Goal: Find specific fact: Find specific fact

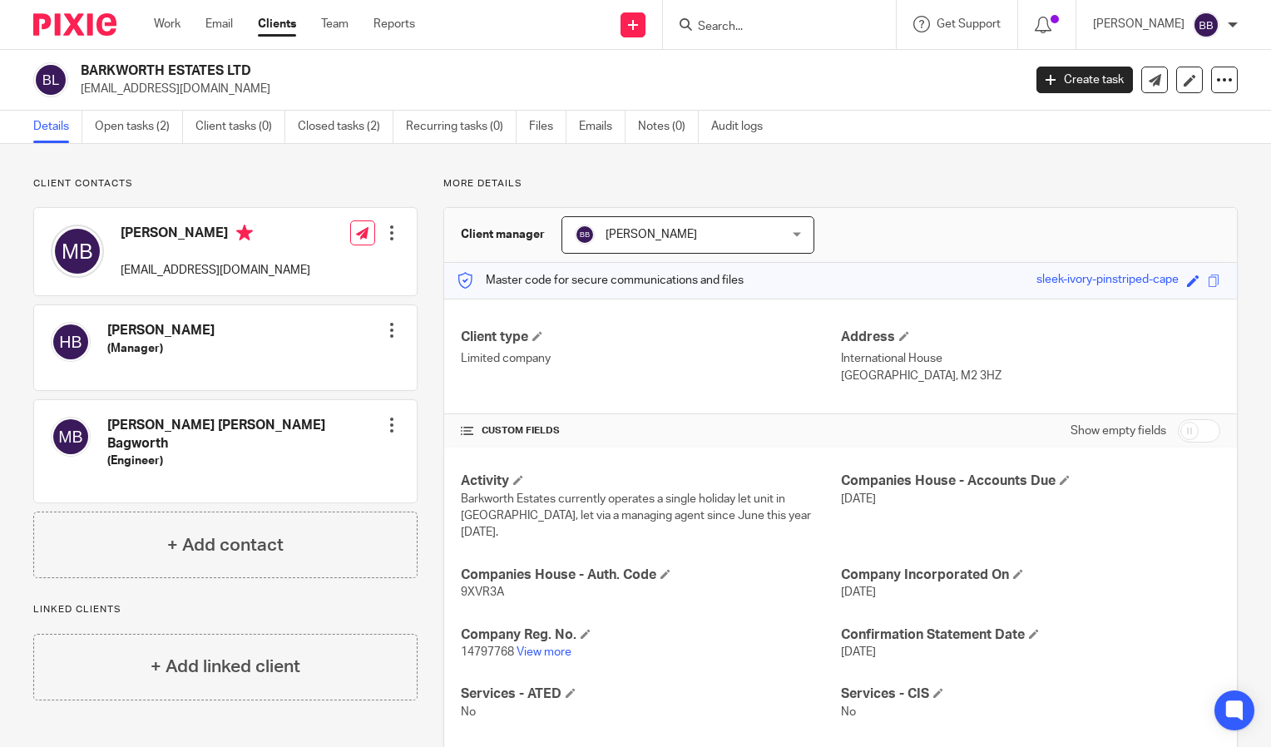
click at [815, 18] on form at bounding box center [784, 24] width 177 height 21
click at [775, 32] on input "Search" at bounding box center [771, 27] width 150 height 15
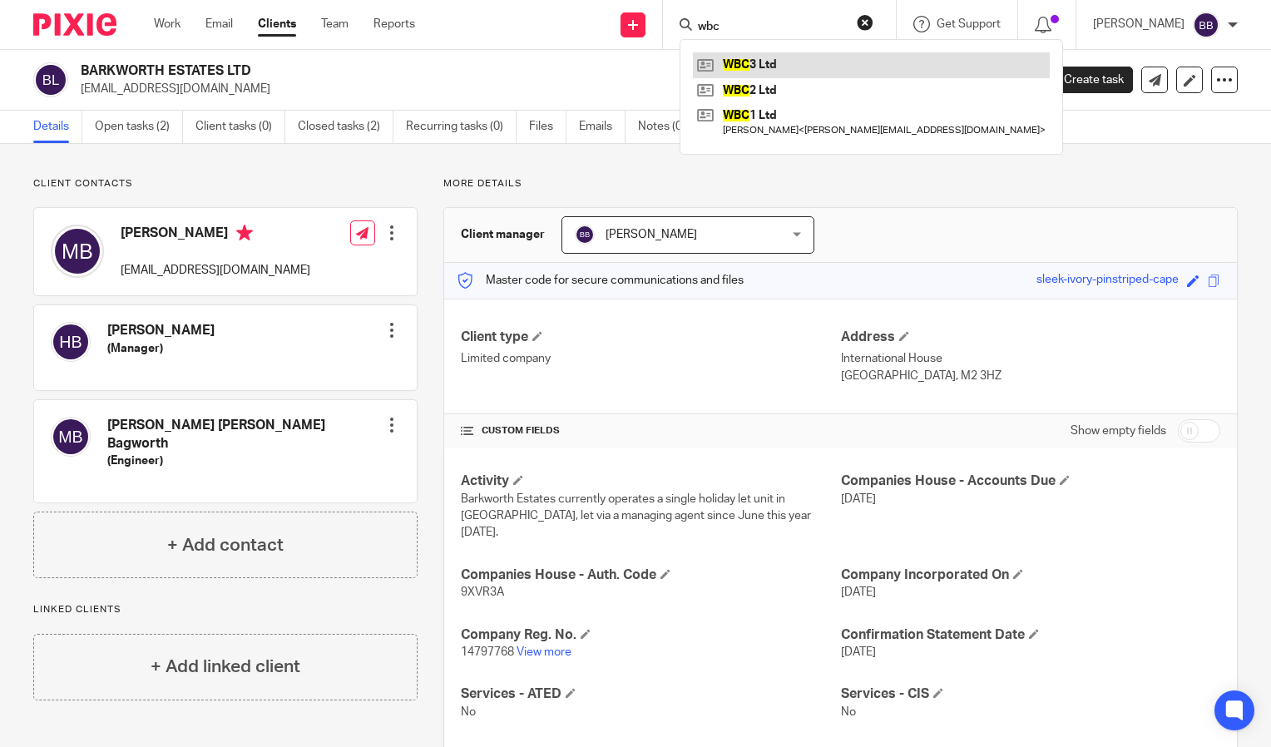
type input "wbc"
click at [807, 66] on link at bounding box center [871, 64] width 357 height 25
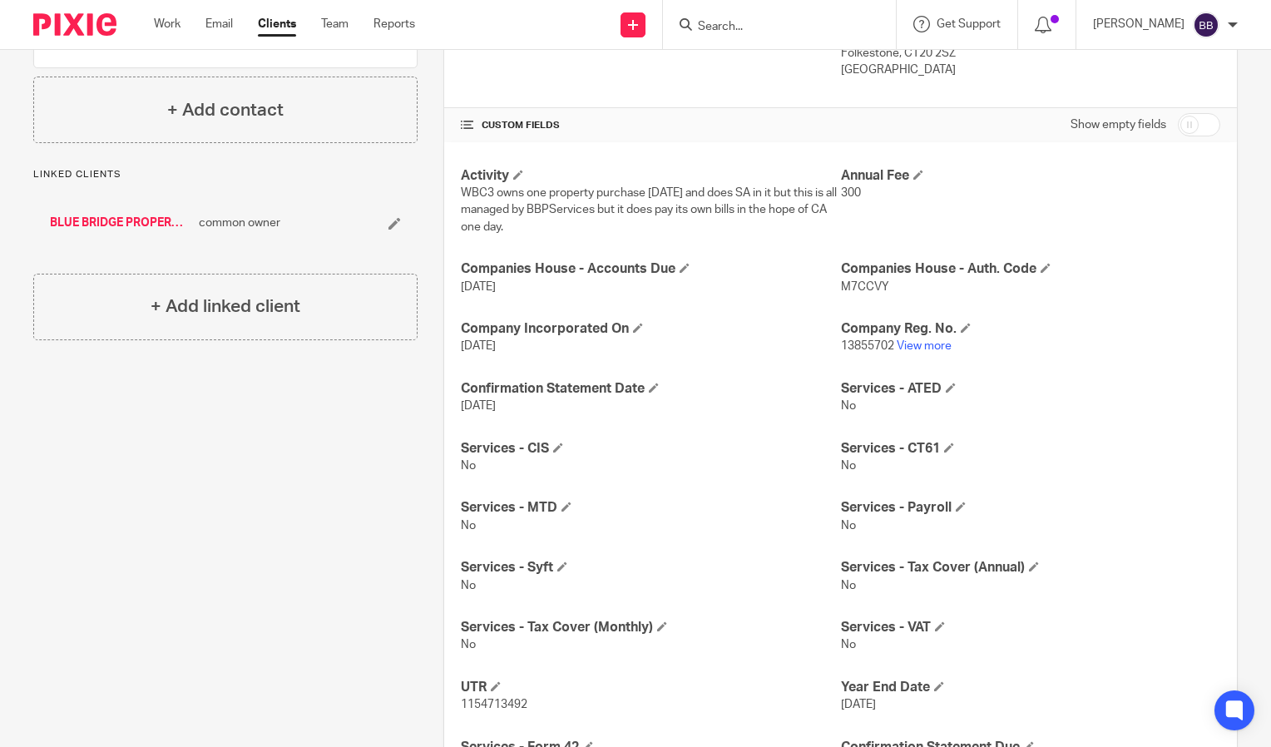
scroll to position [406, 0]
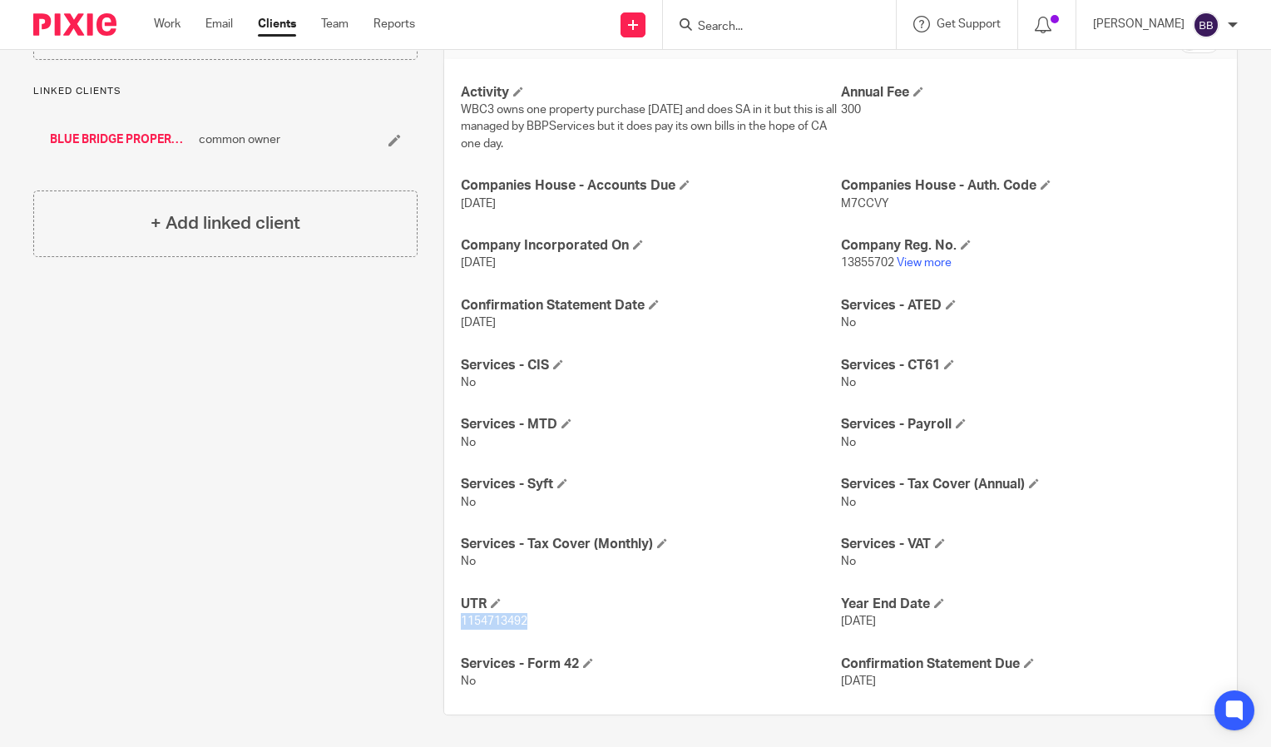
drag, startPoint x: 532, startPoint y: 621, endPoint x: 454, endPoint y: 626, distance: 78.4
click at [454, 626] on div "Activity WBC3 owns one property purchase [DATE] and does SA in it but this is a…" at bounding box center [840, 387] width 793 height 656
copy span "1154713492"
drag, startPoint x: 834, startPoint y: 263, endPoint x: 884, endPoint y: 269, distance: 51.1
click at [884, 269] on p "13855702 View more" at bounding box center [1030, 263] width 379 height 17
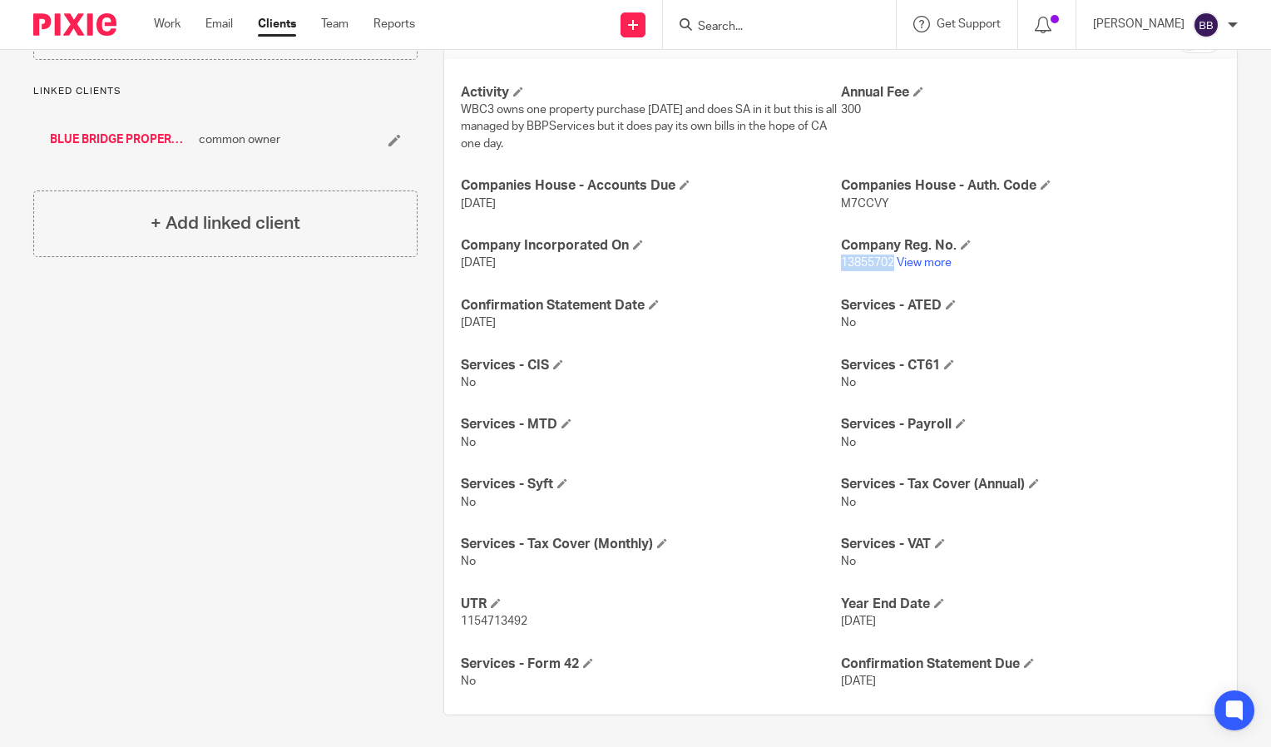
copy span "13855702"
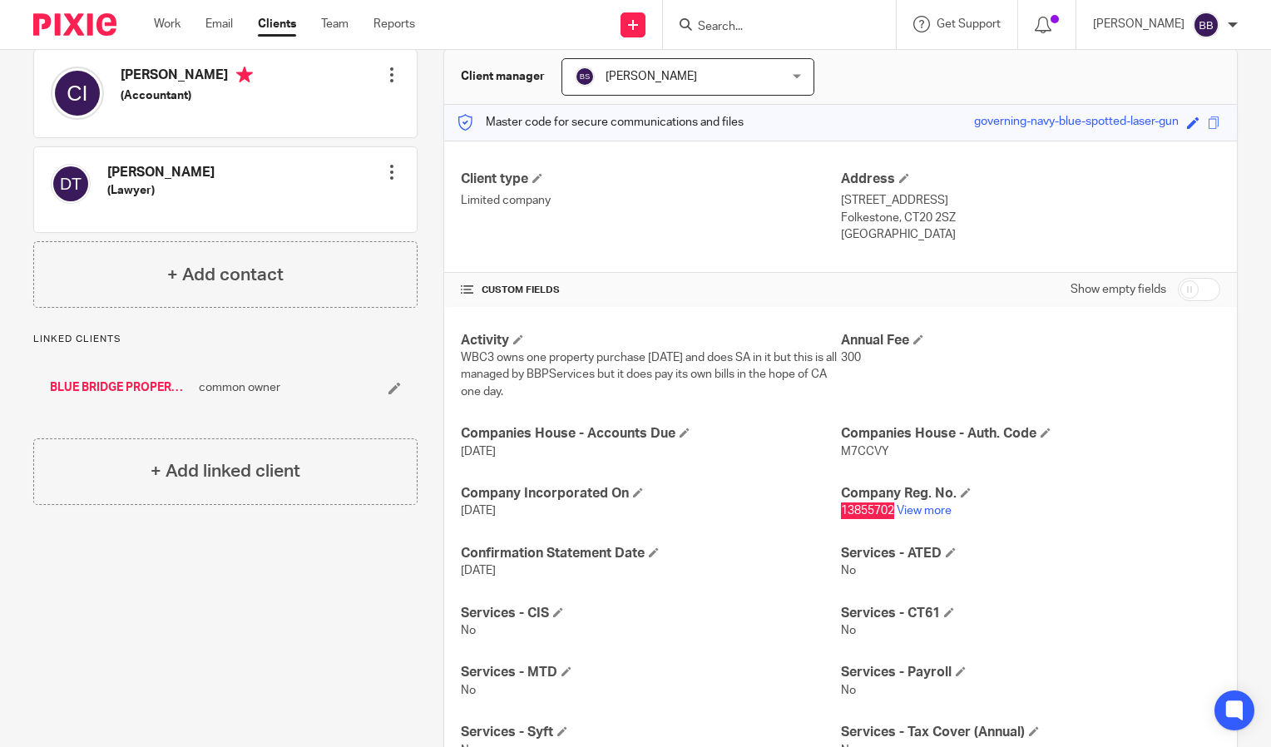
scroll to position [156, 0]
drag, startPoint x: 950, startPoint y: 215, endPoint x: 897, endPoint y: 221, distance: 53.7
click at [897, 221] on p "Folkestone, CT20 2SZ" at bounding box center [1030, 219] width 379 height 17
copy p "CT20 2SZ"
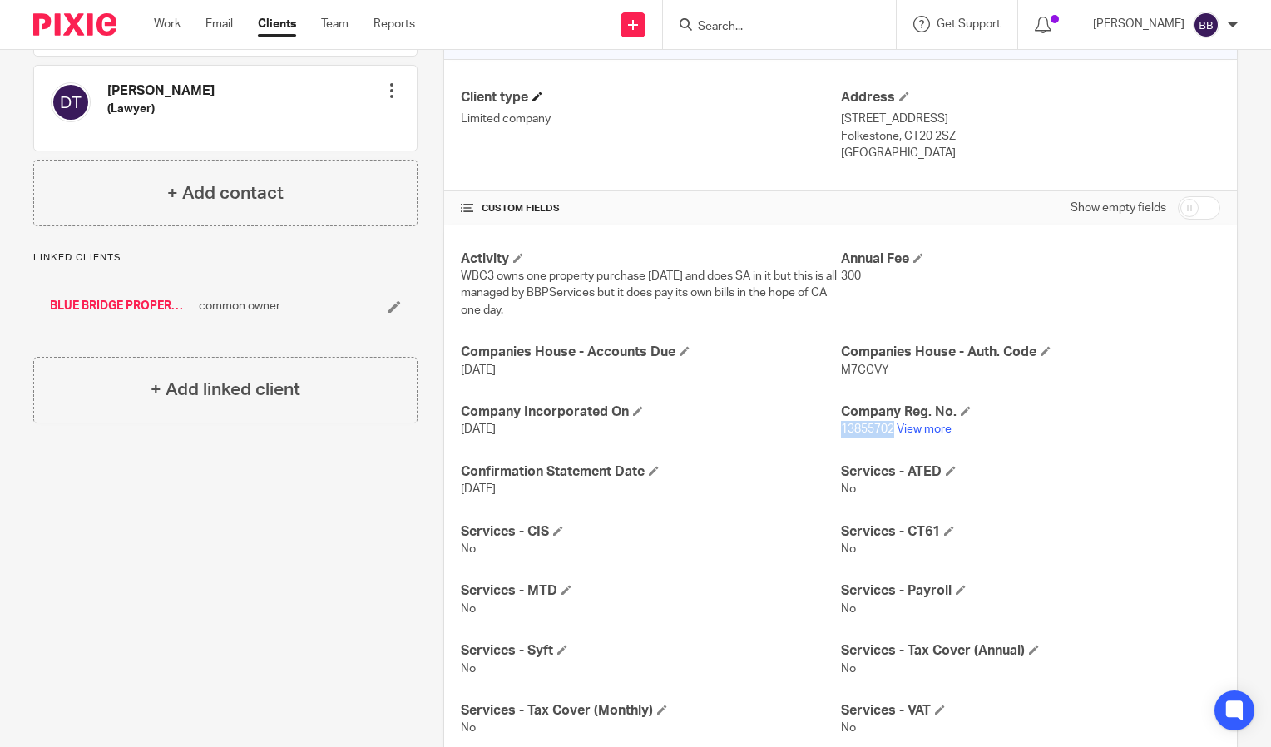
scroll to position [0, 0]
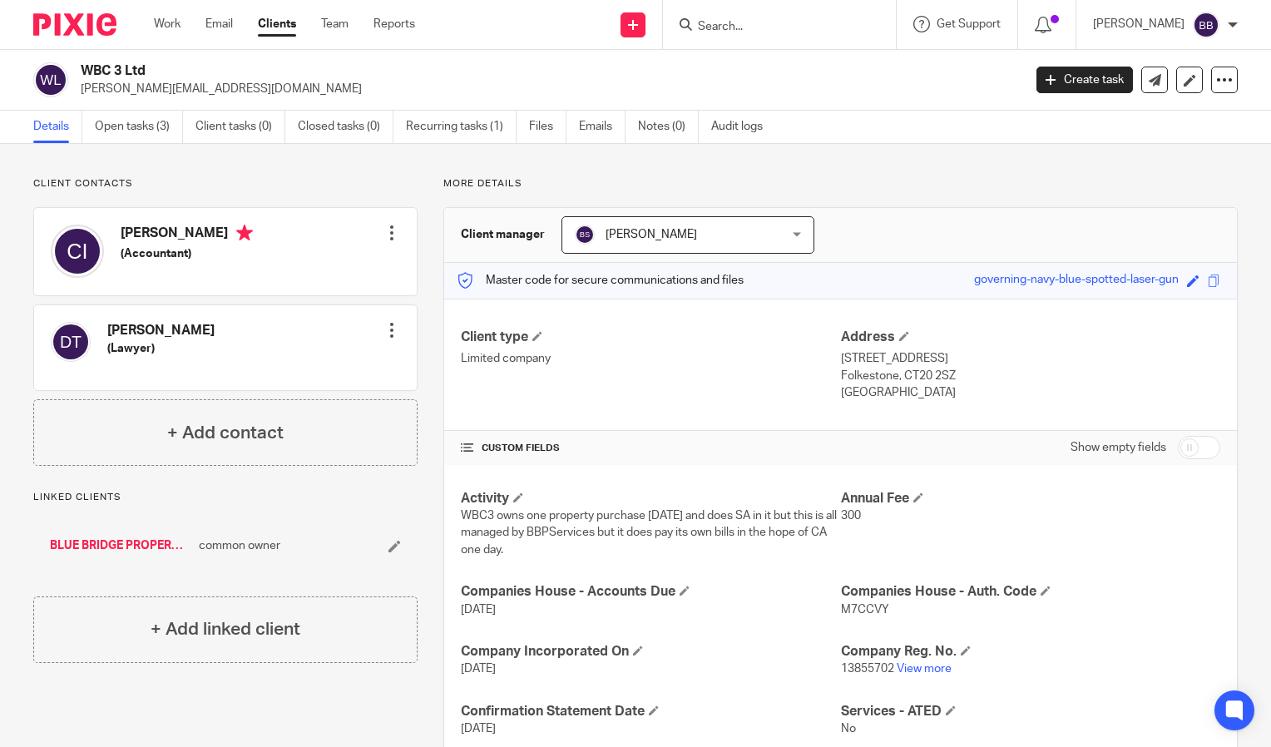
click at [780, 32] on input "Search" at bounding box center [771, 27] width 150 height 15
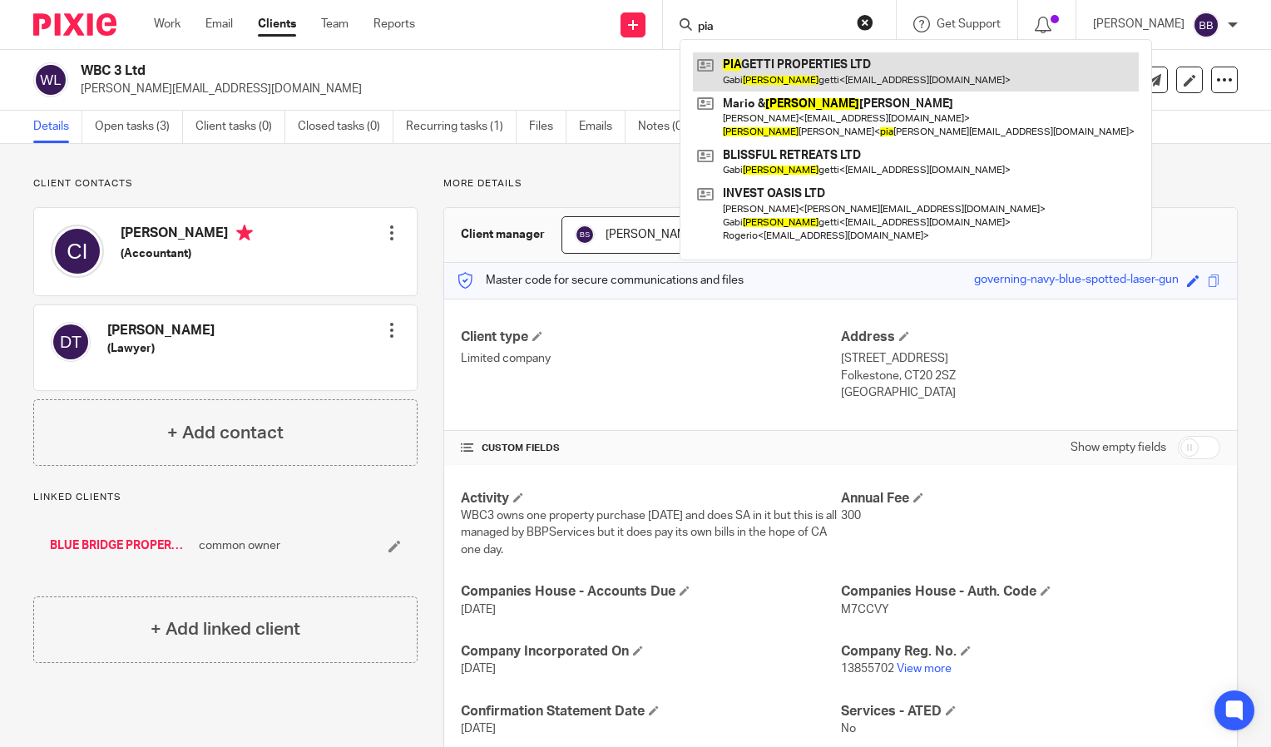
type input "pia"
click at [828, 70] on link at bounding box center [916, 71] width 446 height 38
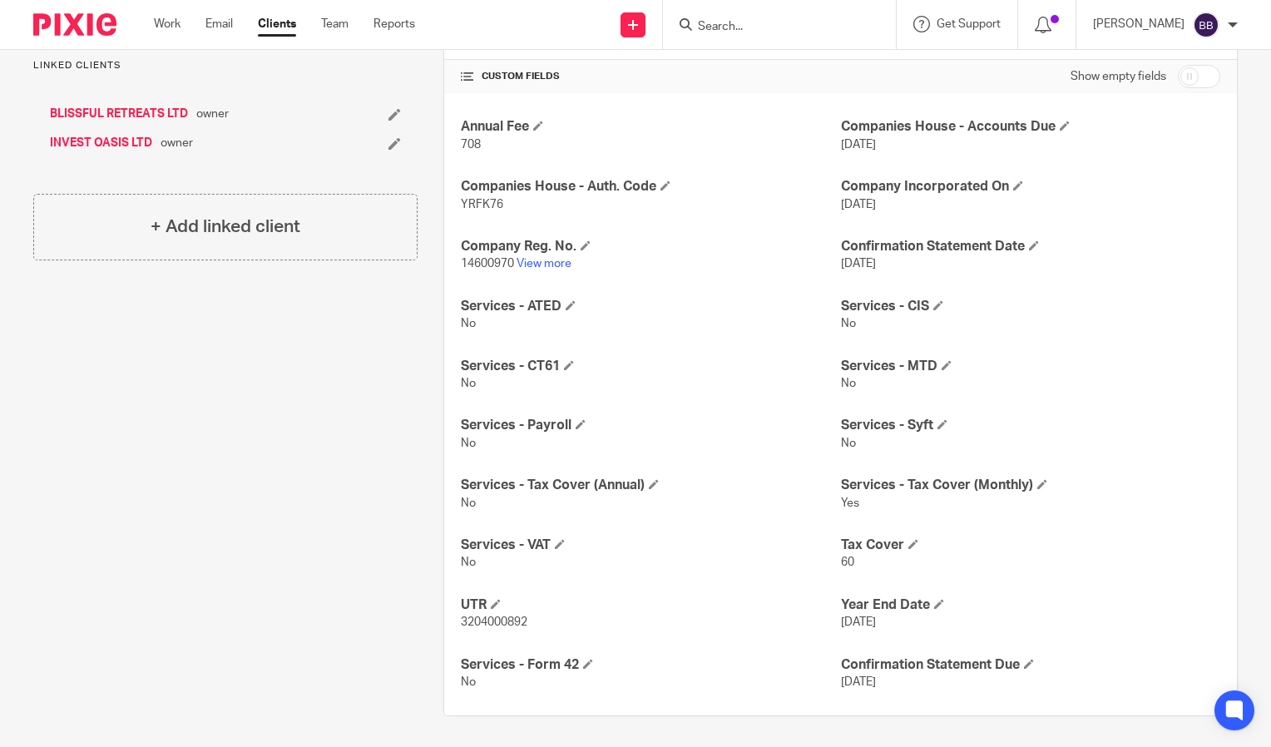
scroll to position [355, 0]
drag, startPoint x: 527, startPoint y: 619, endPoint x: 456, endPoint y: 627, distance: 71.1
click at [461, 627] on p "3204000892" at bounding box center [650, 621] width 379 height 17
copy span "3204000892"
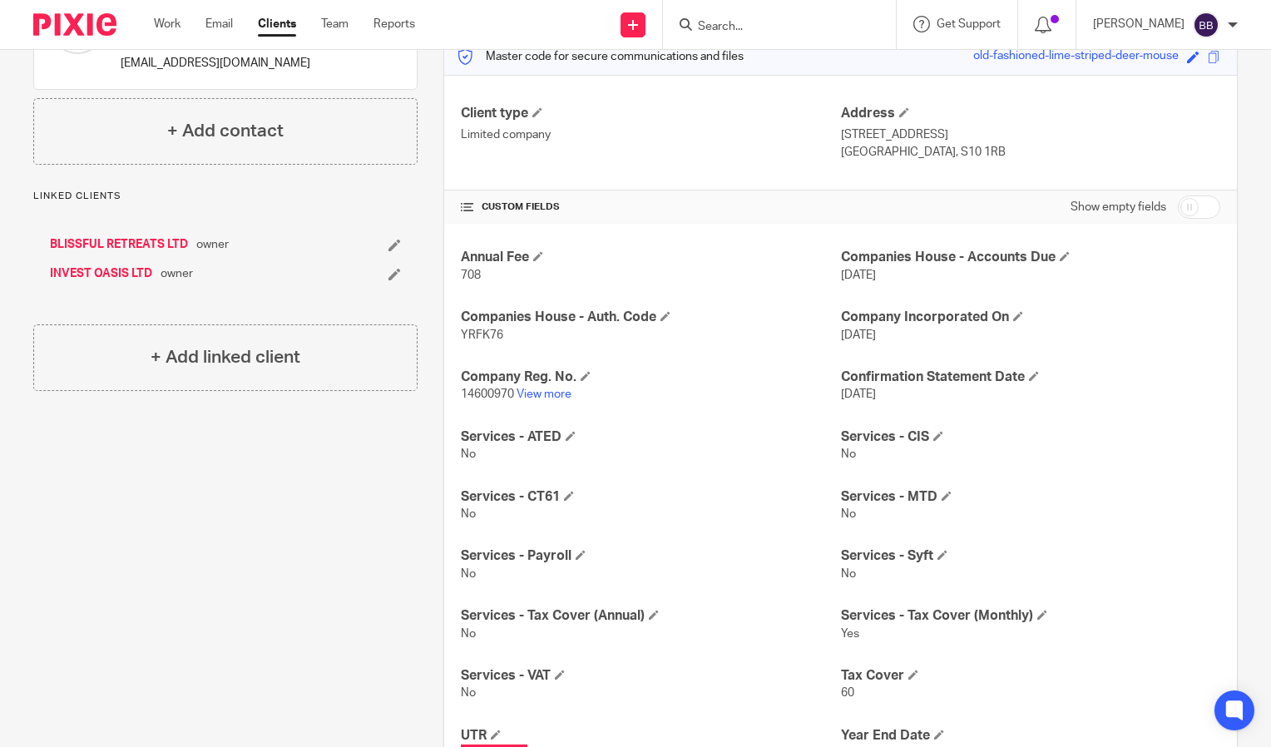
scroll to position [272, 0]
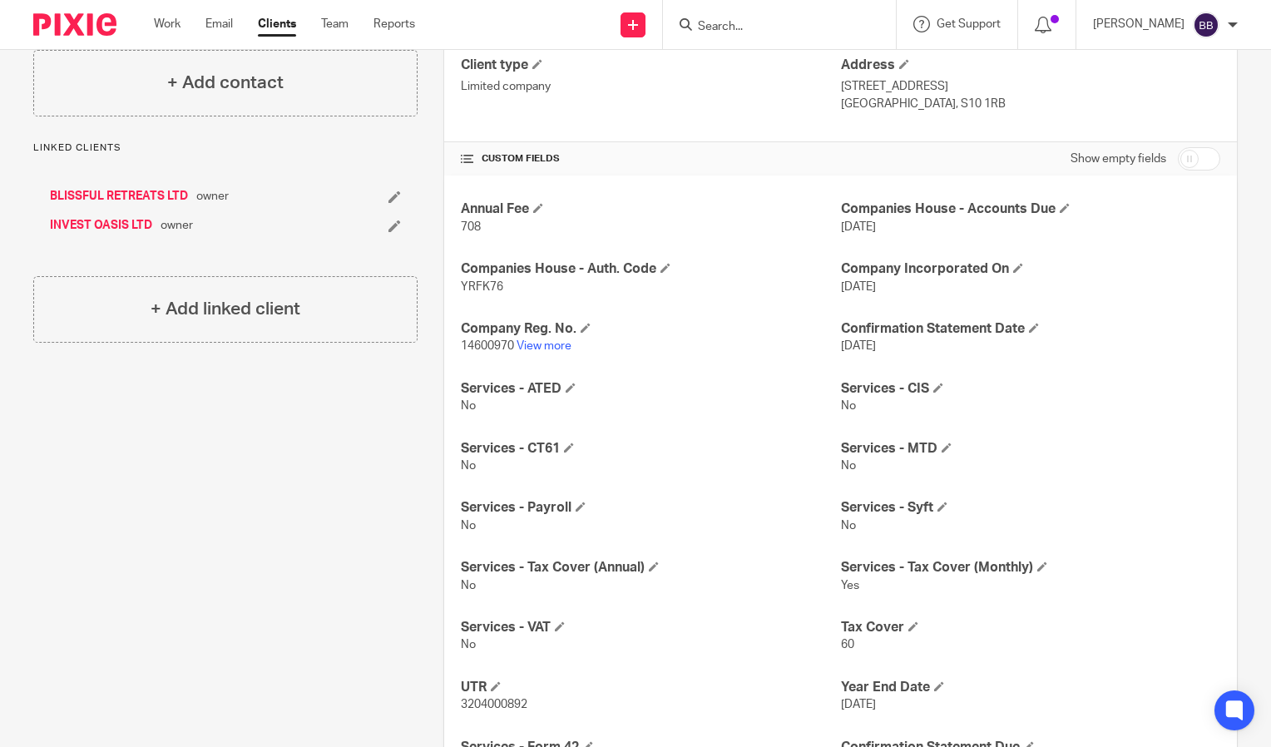
click at [488, 344] on span "14600970" at bounding box center [487, 346] width 53 height 12
copy p "14600970"
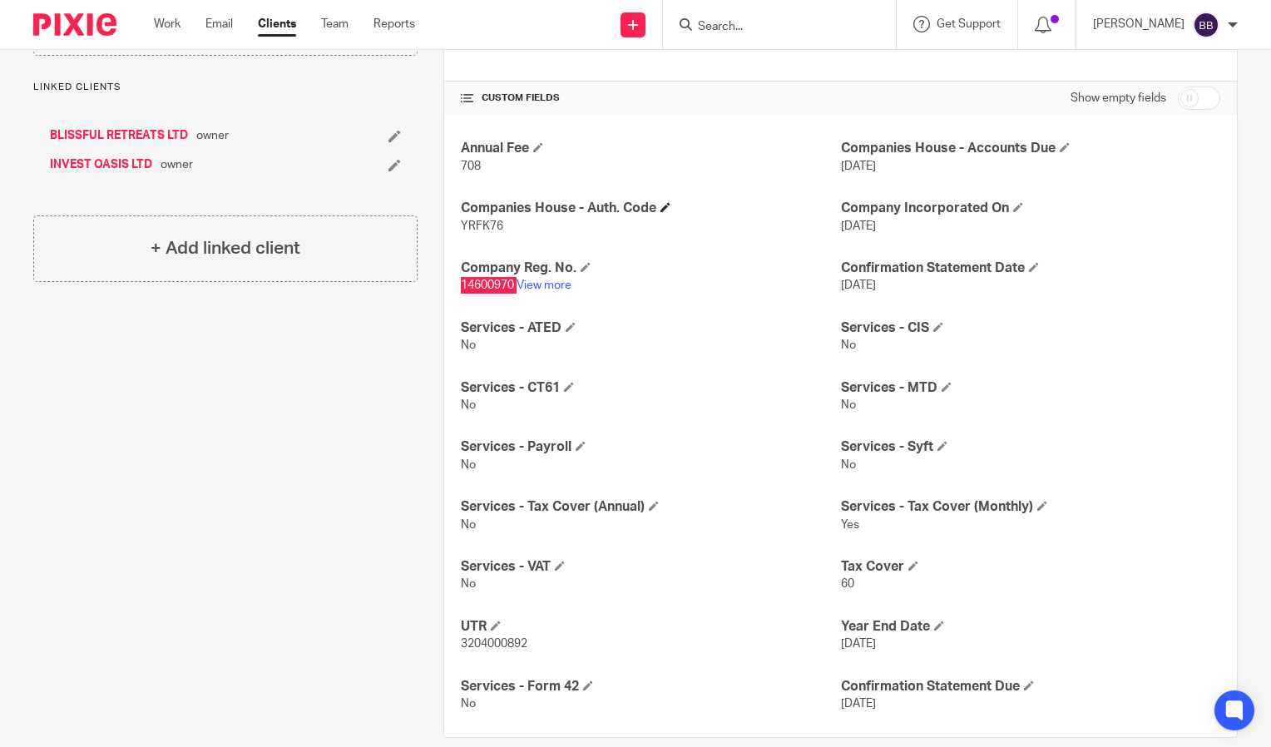
scroll to position [355, 0]
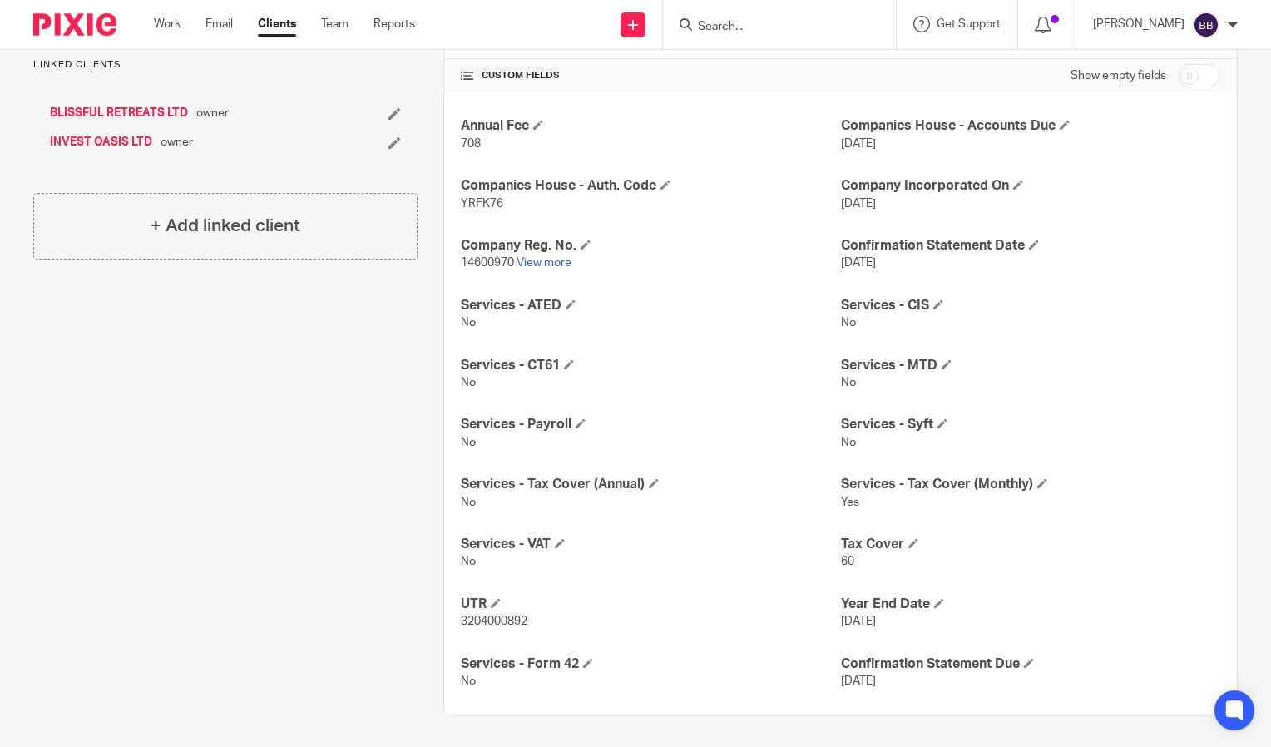
click at [490, 613] on p "3204000892" at bounding box center [650, 621] width 379 height 17
click at [485, 620] on span "3204000892" at bounding box center [494, 622] width 67 height 12
copy span "3204000892"
click at [473, 257] on span "14600970" at bounding box center [487, 263] width 53 height 12
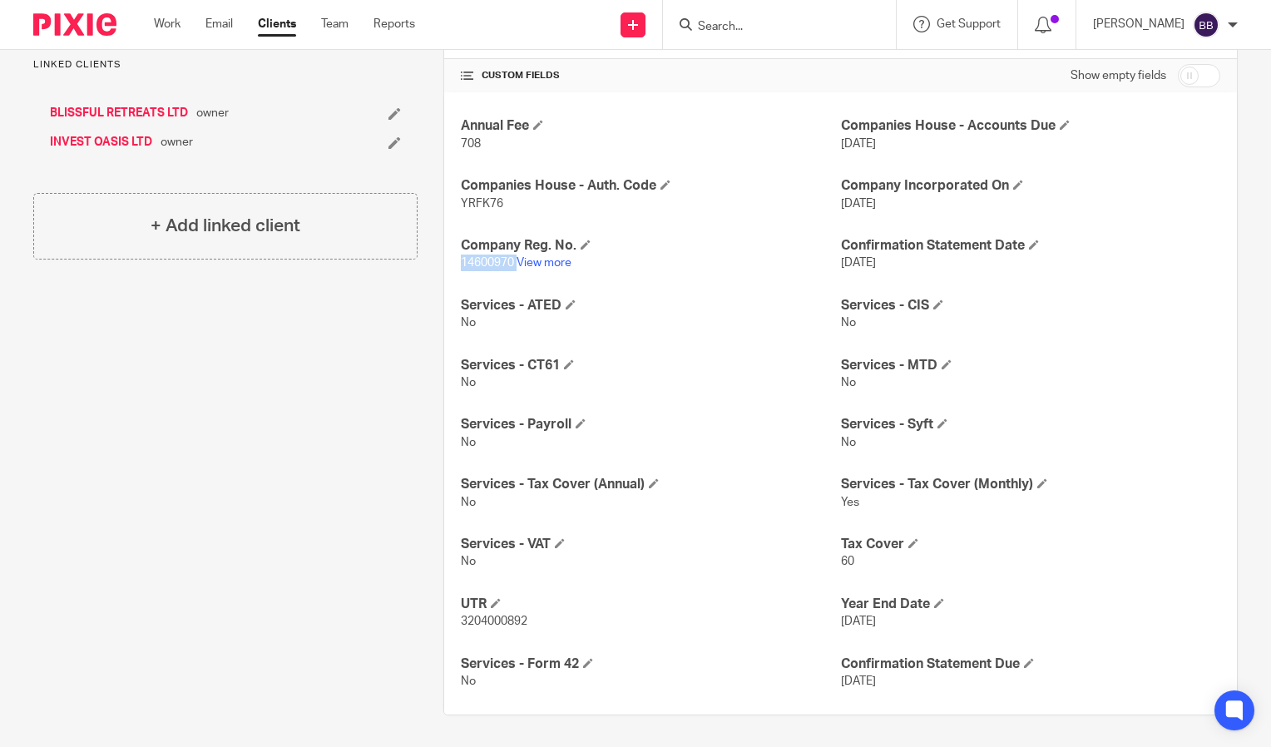
click at [473, 257] on span "14600970" at bounding box center [487, 263] width 53 height 12
copy p "14600970"
click at [494, 624] on span "3204000892" at bounding box center [494, 622] width 67 height 12
copy span "3204000892"
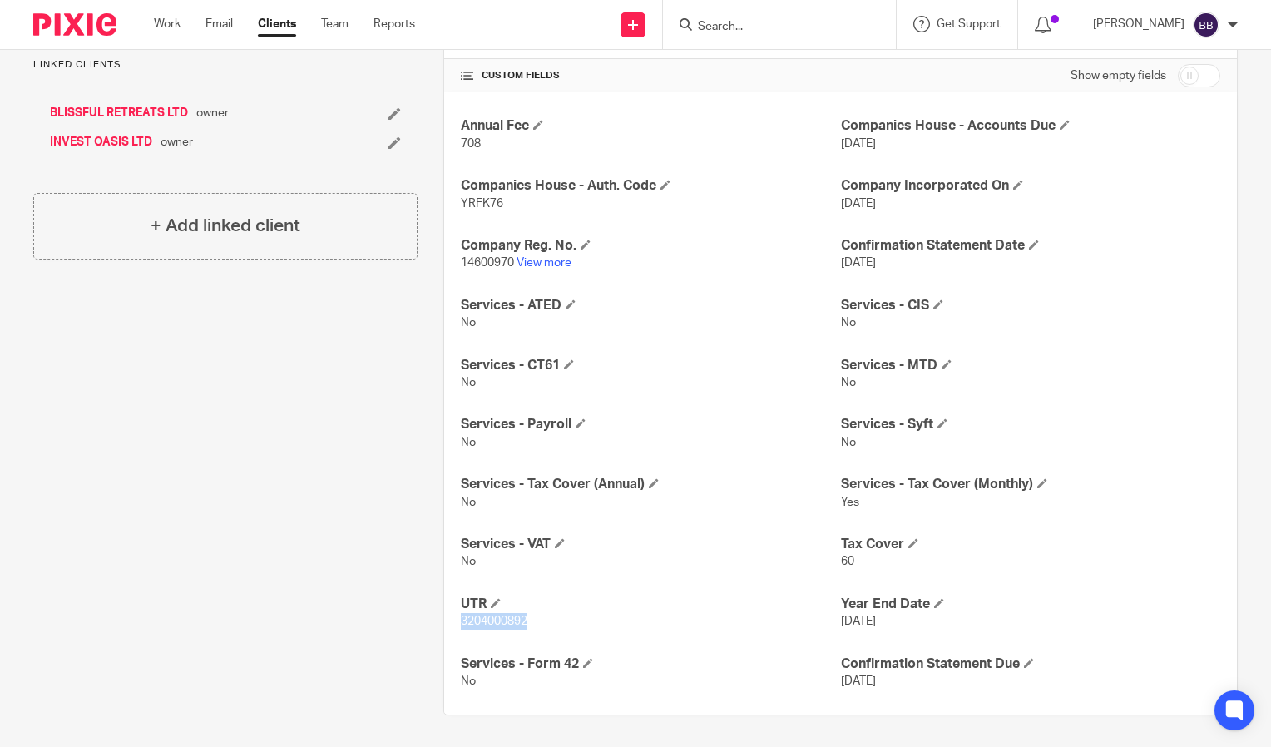
click at [474, 261] on span "14600970" at bounding box center [487, 263] width 53 height 12
copy p "14600970"
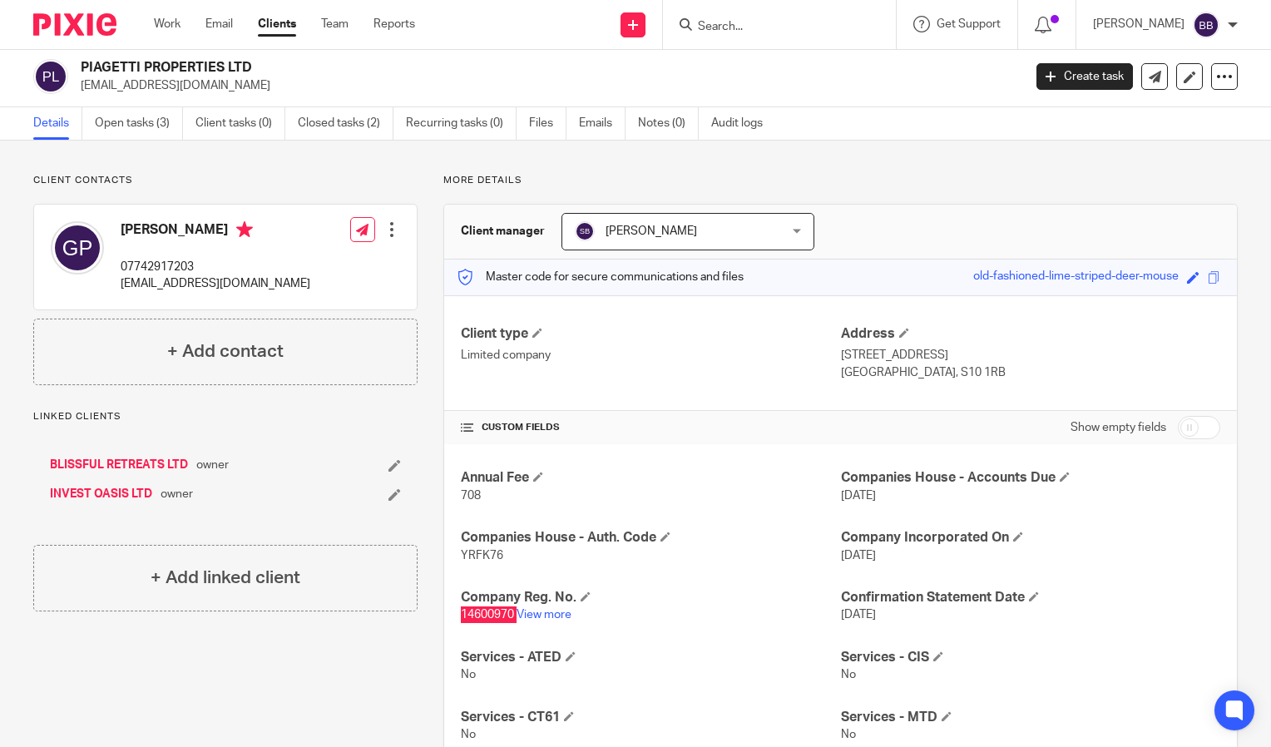
scroll to position [0, 0]
